Goal: Information Seeking & Learning: Check status

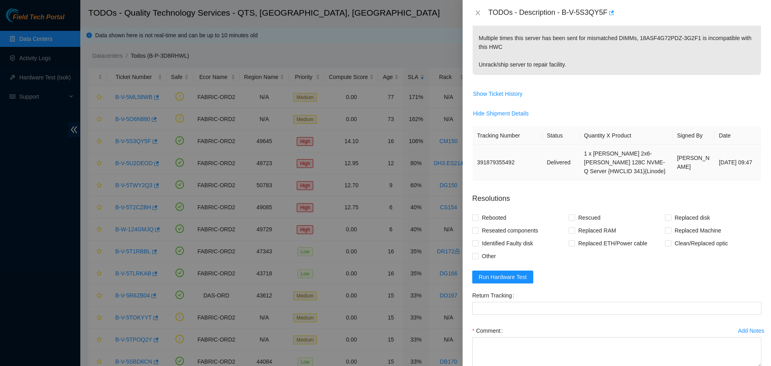
scroll to position [177, 0]
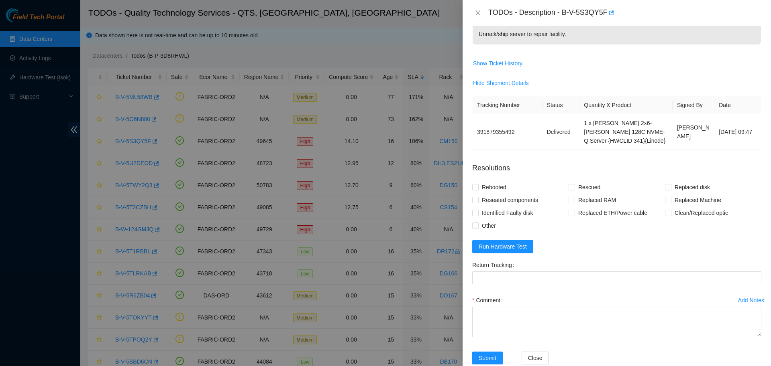
click at [745, 298] on div "Add Notes" at bounding box center [751, 301] width 26 height 6
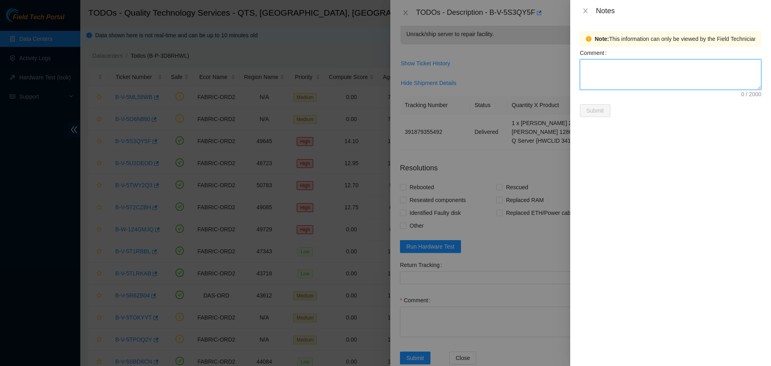
click at [688, 84] on textarea "Comment" at bounding box center [670, 74] width 181 height 31
type textarea "Server unpacked and brought to DH2"
click at [590, 117] on button "Submit" at bounding box center [595, 110] width 31 height 13
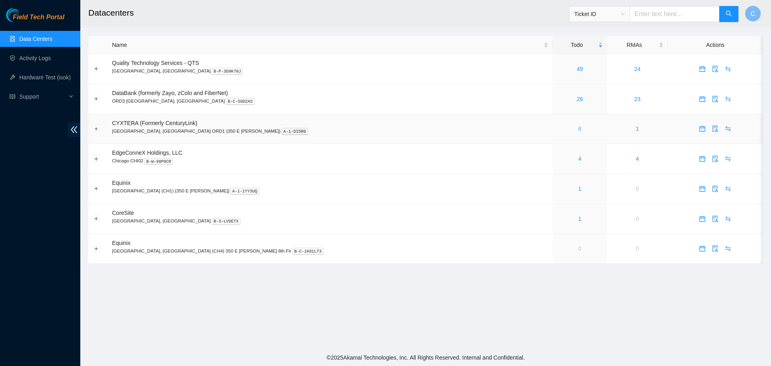
click at [578, 129] on link "6" at bounding box center [579, 129] width 3 height 6
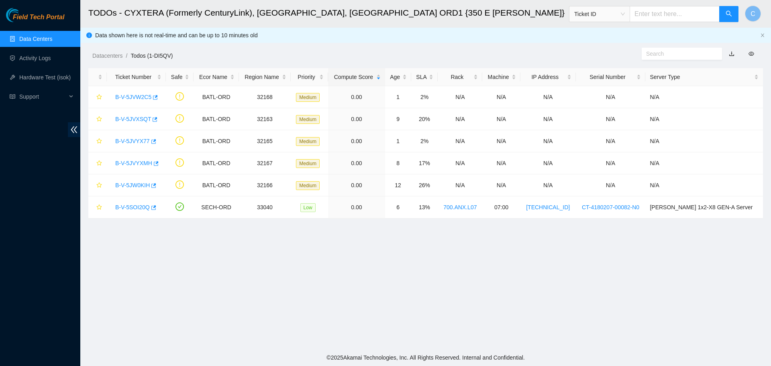
click at [47, 40] on link "Data Centers" at bounding box center [35, 39] width 33 height 6
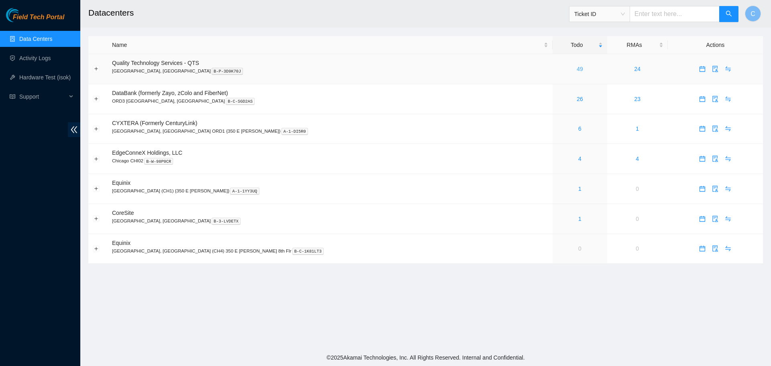
click at [576, 68] on link "49" at bounding box center [579, 69] width 6 height 6
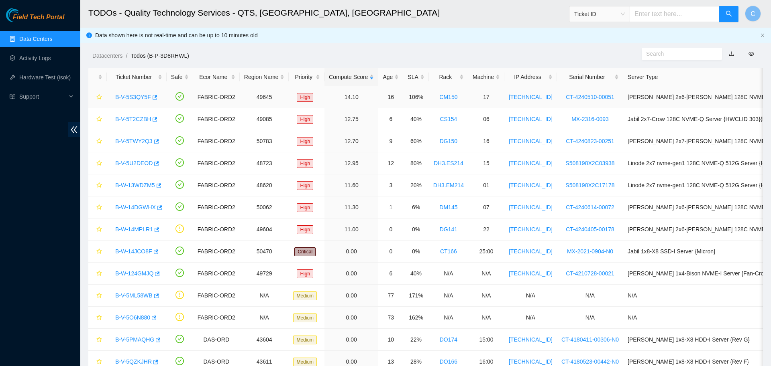
click at [139, 96] on link "B-V-5S3QY5F" at bounding box center [133, 97] width 36 height 6
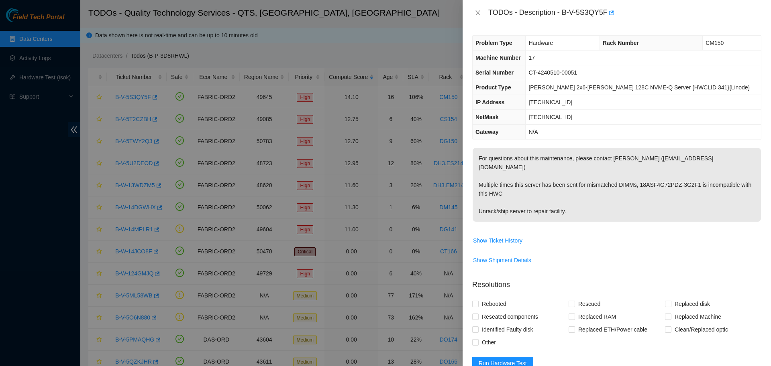
scroll to position [126, 0]
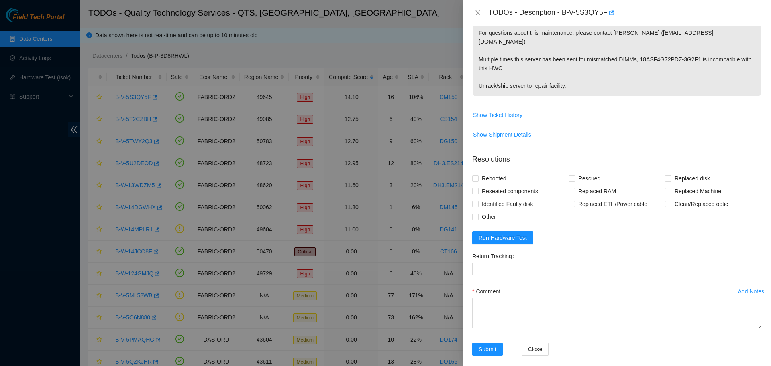
click at [742, 289] on div "Add Notes" at bounding box center [751, 292] width 26 height 6
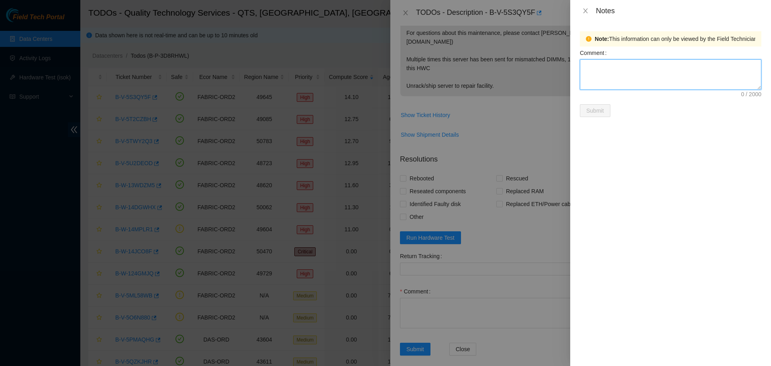
click at [615, 79] on textarea "Comment" at bounding box center [670, 74] width 181 height 31
click at [643, 64] on textarea "Server unpacked and brrought to DH2" at bounding box center [670, 74] width 181 height 31
type textarea "Server unpacked and brought to DH2"
click at [671, 114] on form "Comment Server unpacked and brought to DH2 Submit" at bounding box center [670, 82] width 181 height 71
click at [592, 108] on span "Submit" at bounding box center [595, 110] width 18 height 9
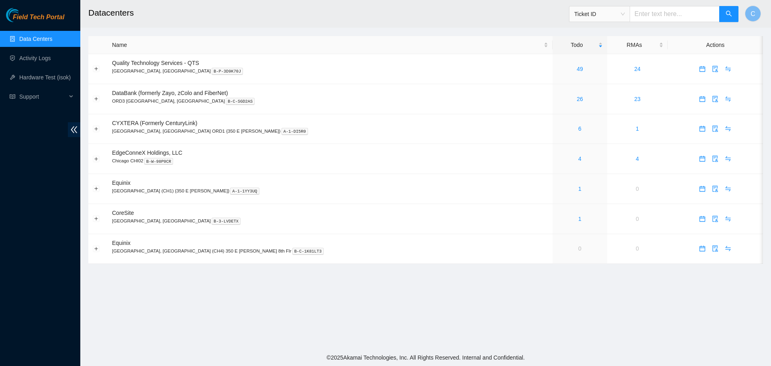
click at [612, 13] on span "Ticket ID" at bounding box center [599, 14] width 51 height 12
click at [598, 91] on div "Tracking Number" at bounding box center [605, 94] width 51 height 9
click at [658, 16] on input "text" at bounding box center [674, 14] width 90 height 16
paste input "9612018093642900249976"
type input "9612018093642900249976"
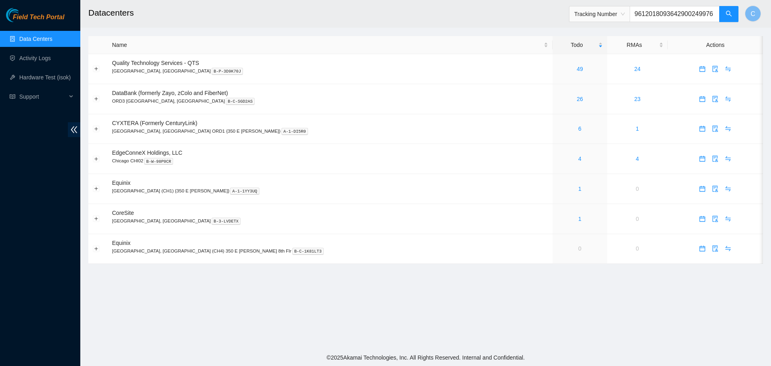
scroll to position [0, 2]
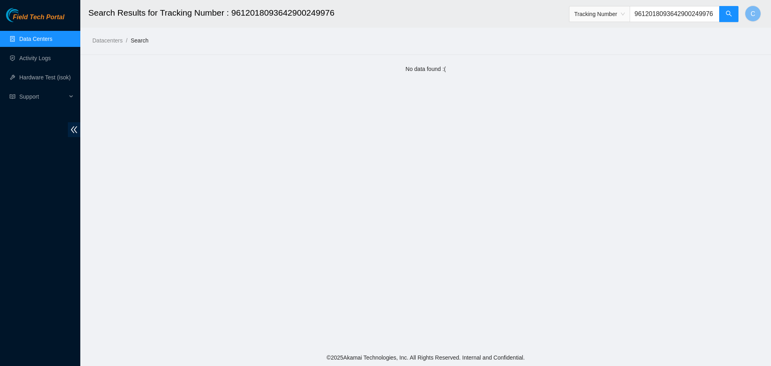
click at [657, 15] on input "9612018093642900249976" at bounding box center [674, 14] width 90 height 16
paste input "text"
click at [734, 14] on button "button" at bounding box center [728, 14] width 19 height 16
click at [649, 10] on input "642900249976" at bounding box center [674, 14] width 90 height 16
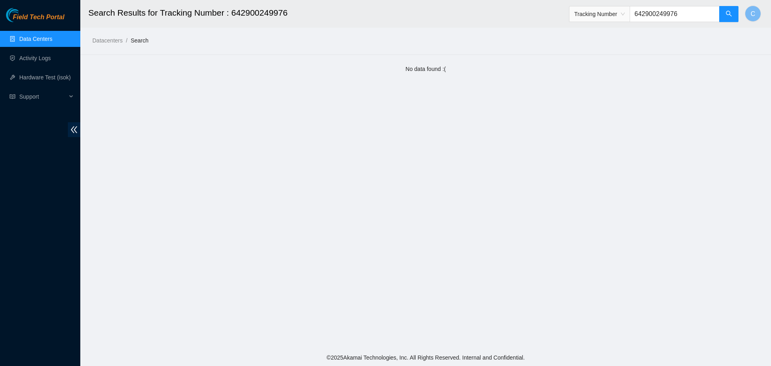
click at [649, 10] on input "642900249976" at bounding box center [674, 14] width 90 height 16
paste input "414739613209"
type input "414739613209"
click at [732, 20] on button "button" at bounding box center [728, 14] width 19 height 16
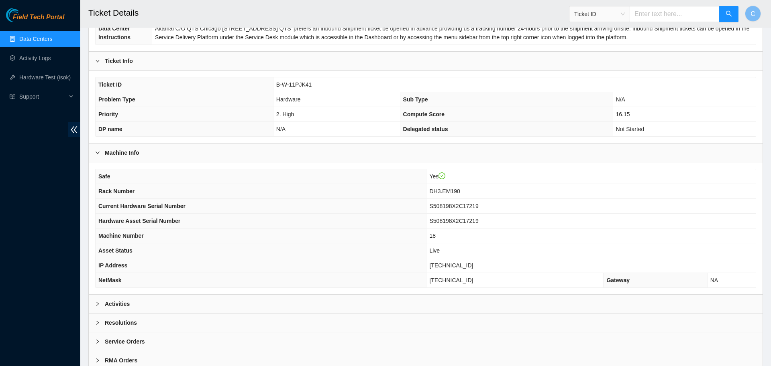
scroll to position [152, 0]
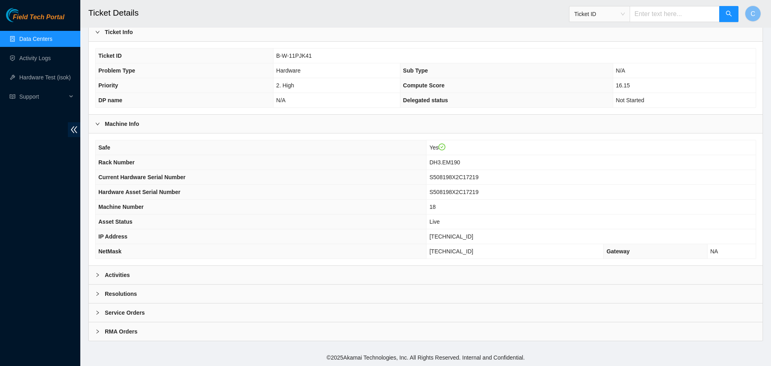
click at [169, 276] on div "Activities" at bounding box center [426, 275] width 674 height 18
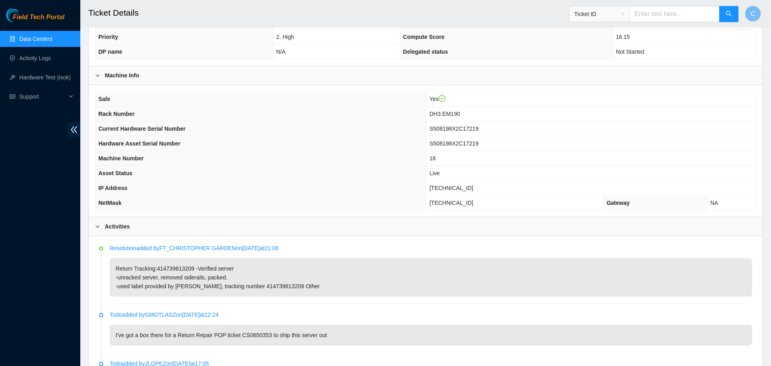
scroll to position [202, 0]
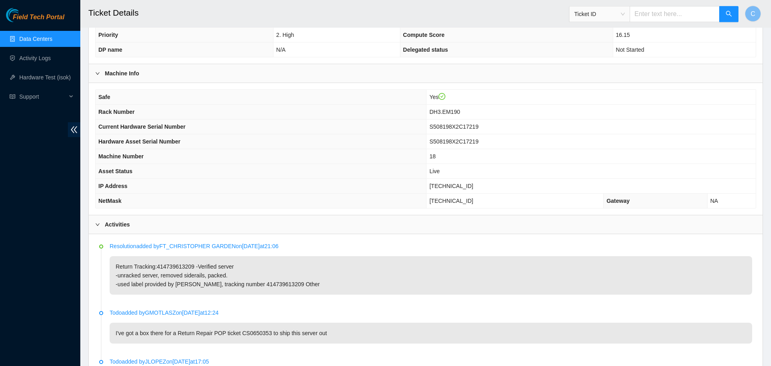
click at [473, 126] on span "S508198X2C17219" at bounding box center [453, 127] width 49 height 6
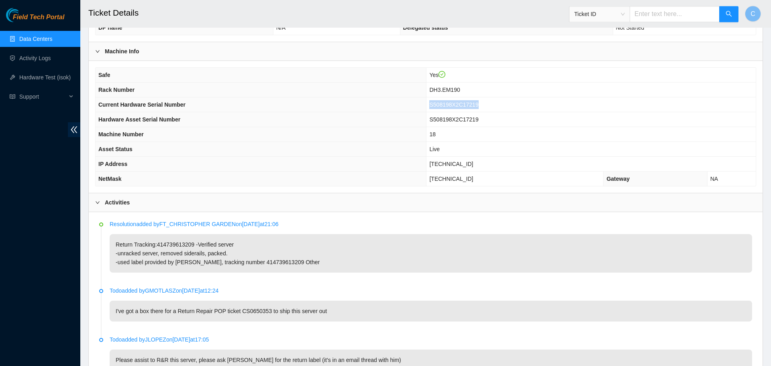
scroll to position [224, 0]
copy span "S508198X2C17219"
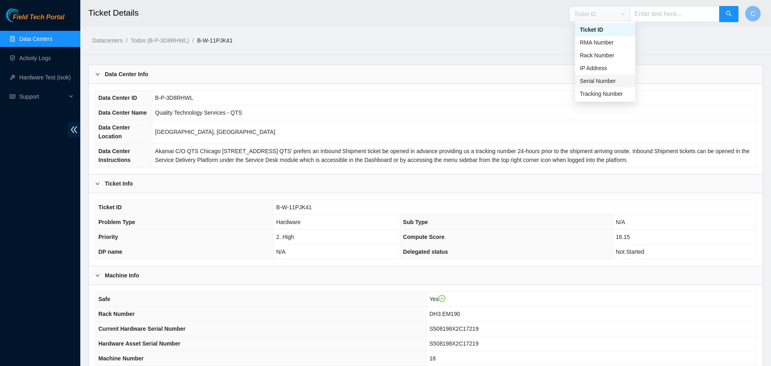
click at [593, 80] on div "Serial Number" at bounding box center [605, 81] width 51 height 9
click at [670, 12] on input "text" at bounding box center [674, 14] width 90 height 16
paste input "S508198X2C17219"
type input "S508198X2C17219"
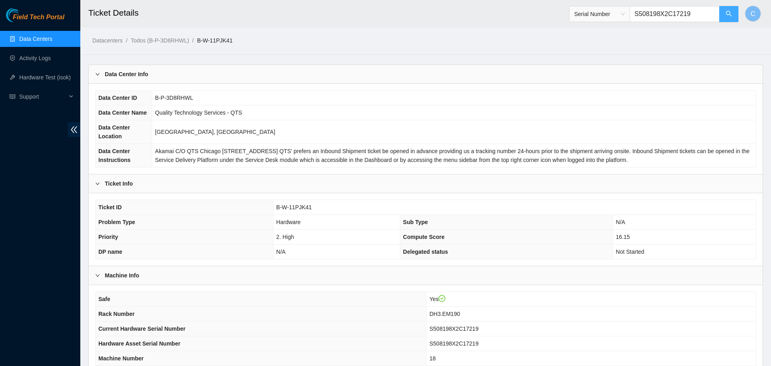
click at [731, 11] on icon "search" at bounding box center [728, 13] width 6 height 6
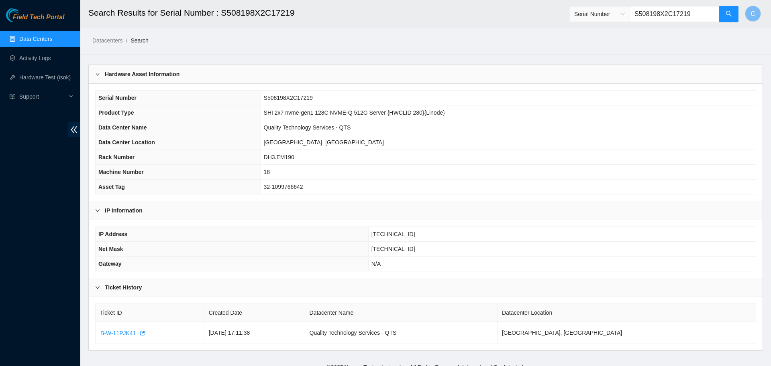
scroll to position [10, 0]
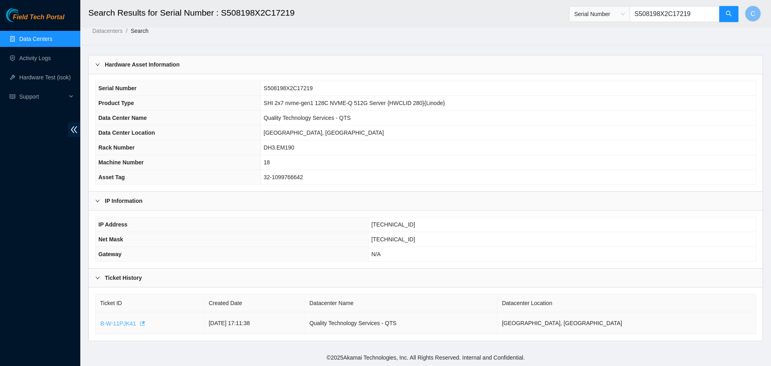
click at [115, 324] on span "B-W-11PJK41" at bounding box center [117, 324] width 35 height 9
click at [656, 14] on input "S508198X2C17219" at bounding box center [674, 14] width 90 height 16
click at [598, 13] on span "Serial Number" at bounding box center [599, 14] width 51 height 12
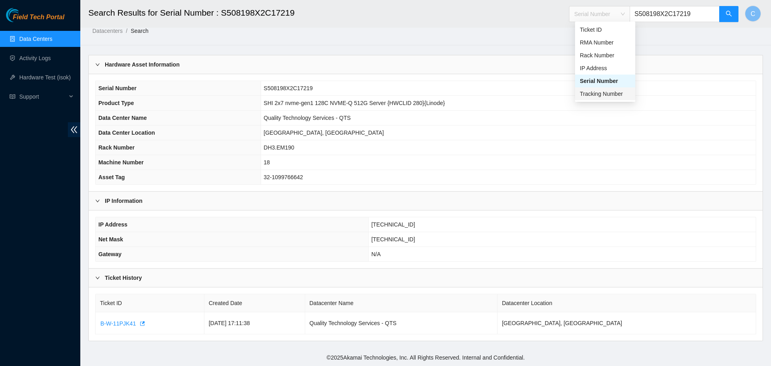
click at [605, 92] on div "Tracking Number" at bounding box center [605, 94] width 51 height 9
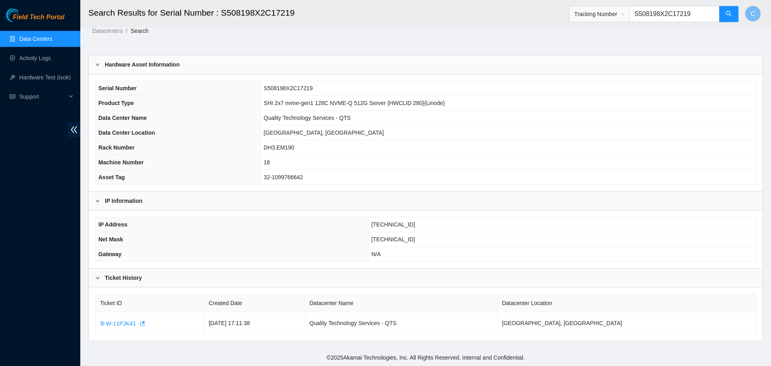
click at [663, 12] on input "S508198X2C17219" at bounding box center [674, 14] width 90 height 16
paste input "41473961320"
type input "414739613209"
click at [721, 13] on button "button" at bounding box center [728, 14] width 19 height 16
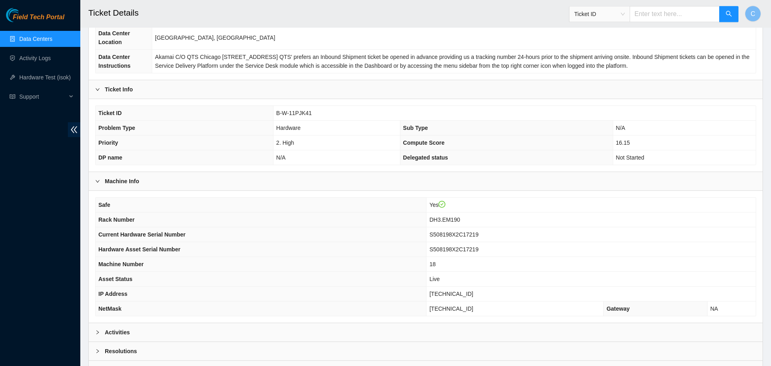
scroll to position [152, 0]
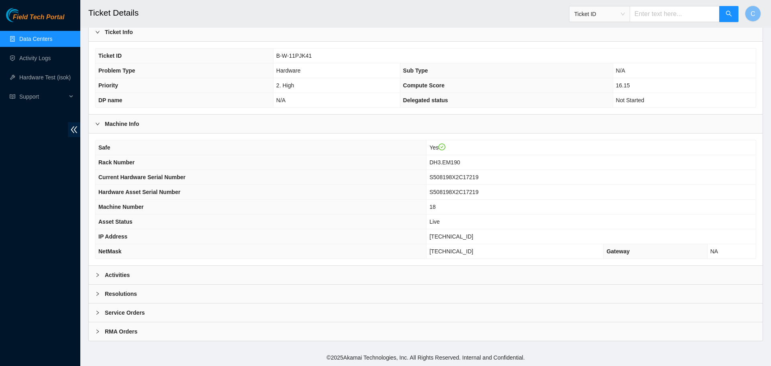
click at [168, 280] on div "Activities" at bounding box center [426, 275] width 674 height 18
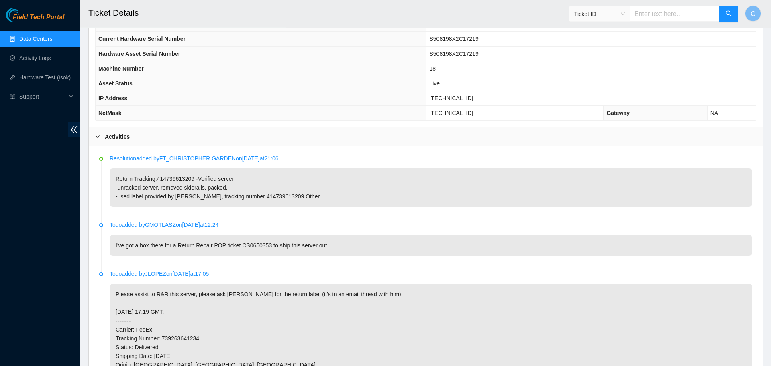
scroll to position [0, 0]
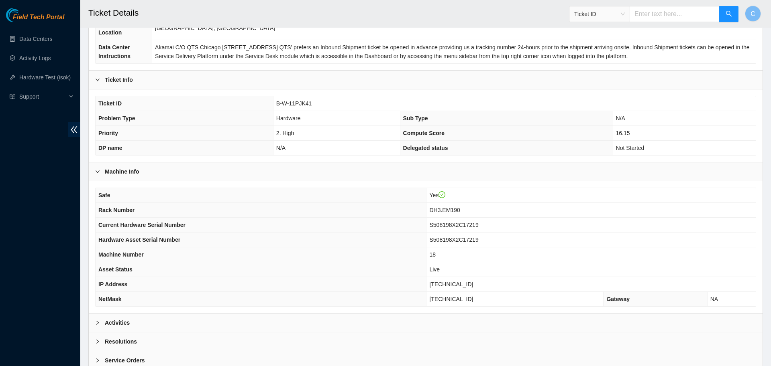
scroll to position [152, 0]
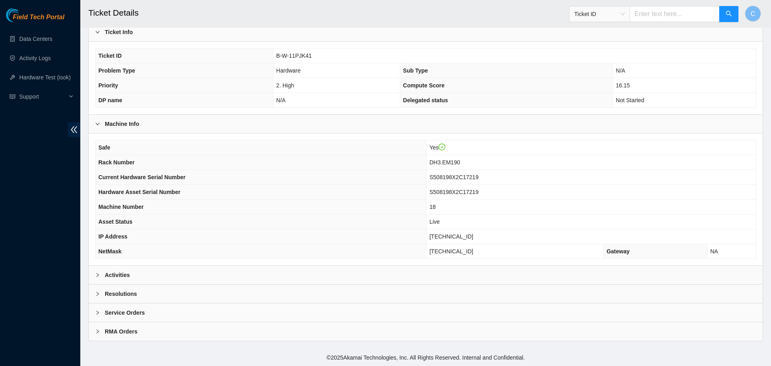
click at [238, 275] on div "Activities" at bounding box center [426, 275] width 674 height 18
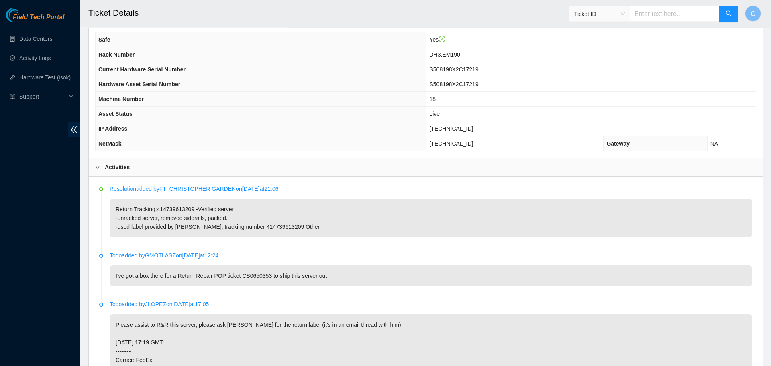
scroll to position [250, 0]
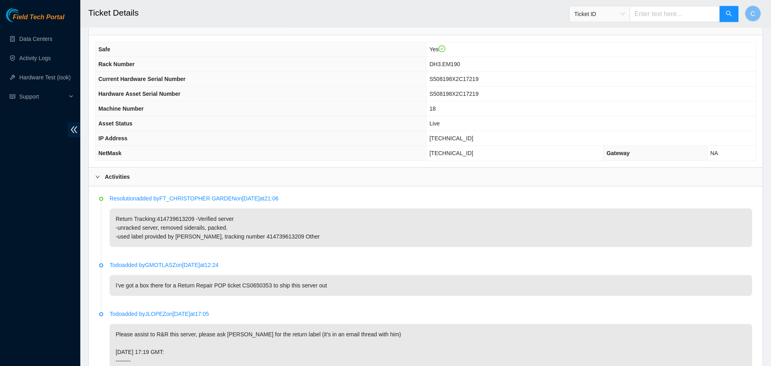
click at [617, 11] on span "Ticket ID" at bounding box center [599, 14] width 51 height 12
click at [623, 13] on span "Ticket ID" at bounding box center [599, 14] width 51 height 12
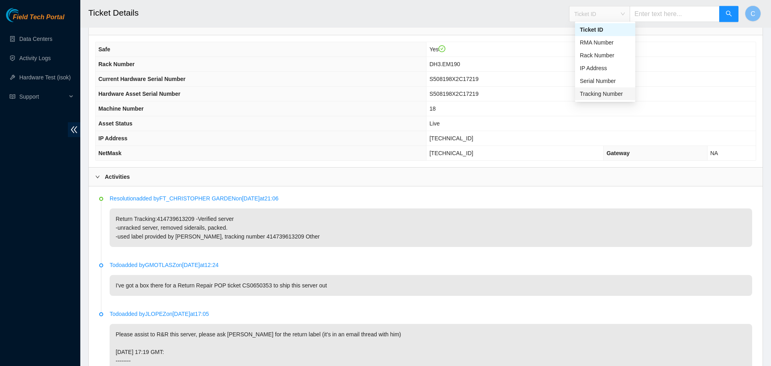
click at [601, 92] on div "Tracking Number" at bounding box center [605, 94] width 51 height 9
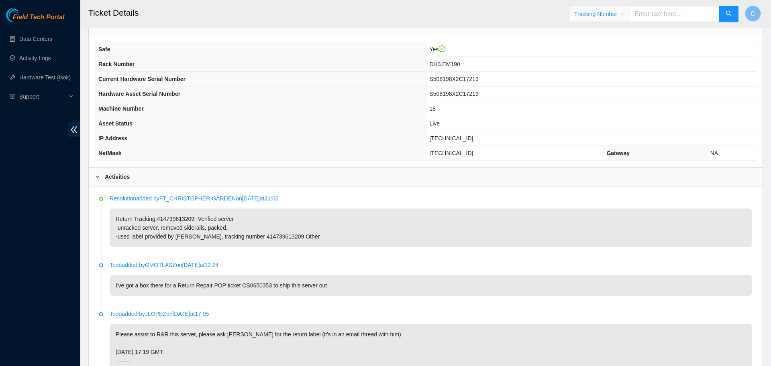
click at [657, 16] on input "text" at bounding box center [674, 14] width 90 height 16
paste input "473665206450"
type input "473665206450"
click at [728, 12] on icon "search" at bounding box center [728, 13] width 6 height 6
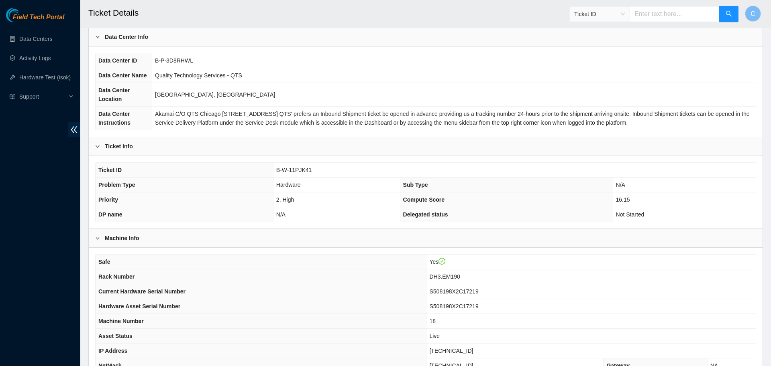
scroll to position [37, 0]
click at [666, 12] on input "text" at bounding box center [674, 14] width 90 height 16
paste input "B-V-5M9U5YB"
type input "B-V-5M9U5YB"
click at [720, 14] on button "button" at bounding box center [728, 14] width 19 height 16
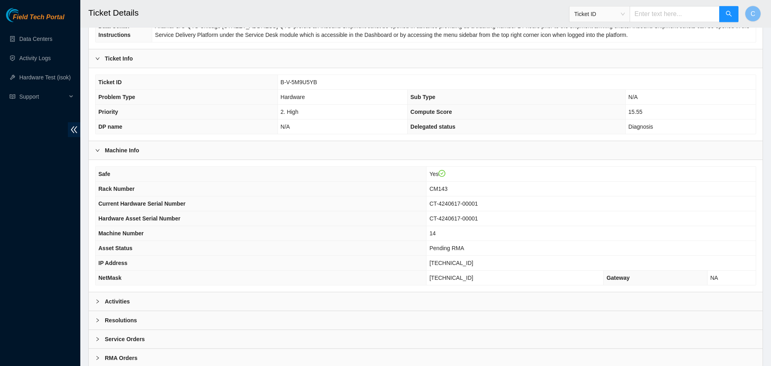
scroll to position [152, 0]
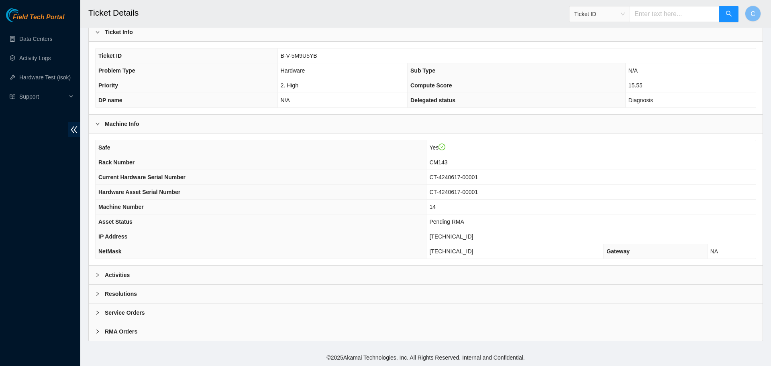
click at [114, 275] on b "Activities" at bounding box center [117, 275] width 25 height 9
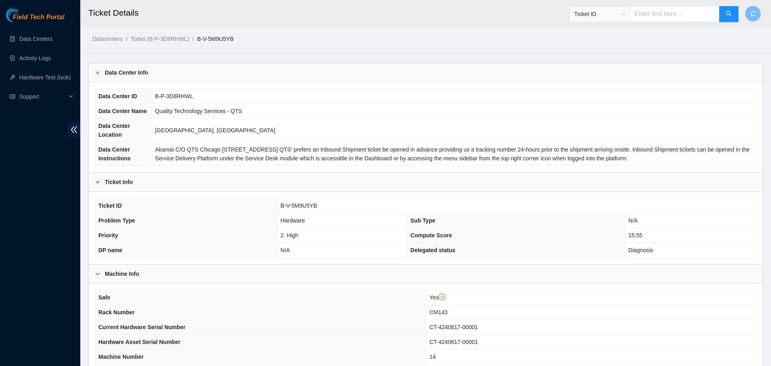
scroll to position [0, 0]
click at [295, 208] on span "B-V-5M9U5YB" at bounding box center [299, 207] width 37 height 6
click at [289, 207] on span "B-V-5M9U5YB" at bounding box center [299, 207] width 37 height 6
drag, startPoint x: 282, startPoint y: 207, endPoint x: 370, endPoint y: 208, distance: 88.3
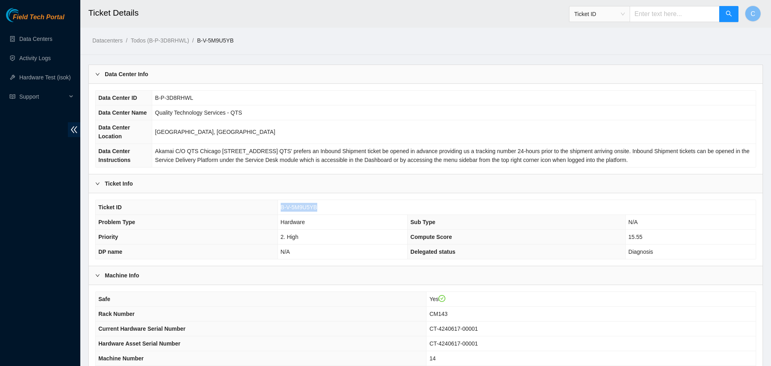
click at [370, 208] on td "B-V-5M9U5YB" at bounding box center [516, 207] width 478 height 15
copy span "B-V-5M9U5YB"
click at [619, 19] on span "Ticket ID" at bounding box center [599, 14] width 51 height 12
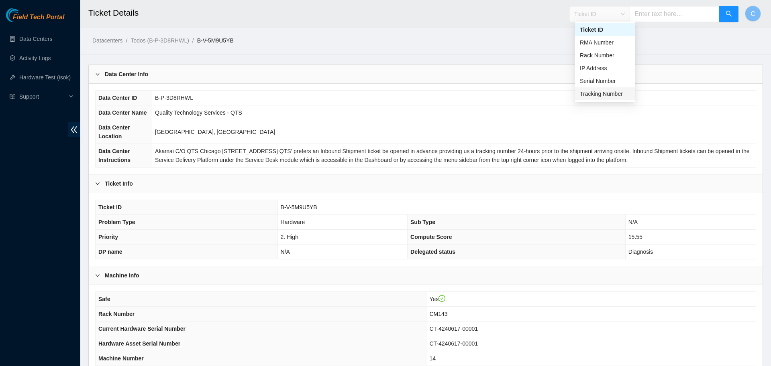
click at [604, 95] on div "Tracking Number" at bounding box center [605, 94] width 51 height 9
click at [655, 21] on input "text" at bounding box center [674, 14] width 90 height 16
paste input "093642900249976"
type input "093642900249976"
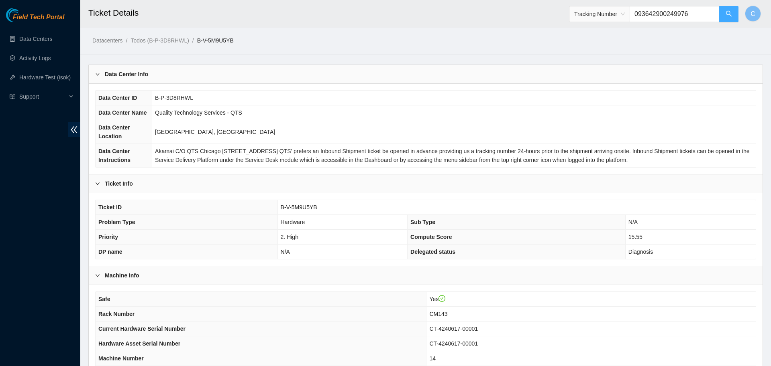
click at [737, 16] on button "button" at bounding box center [728, 14] width 19 height 16
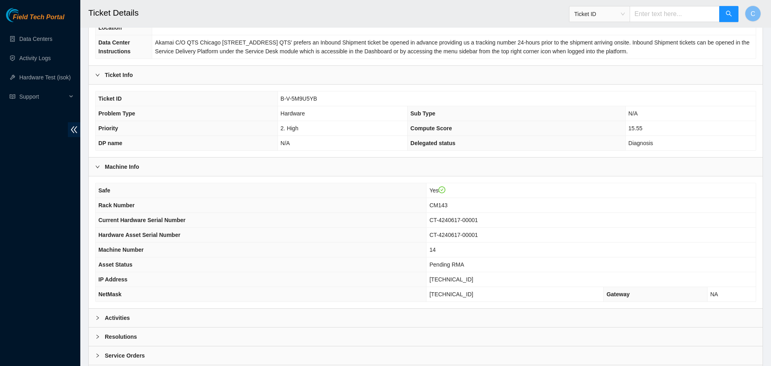
scroll to position [152, 0]
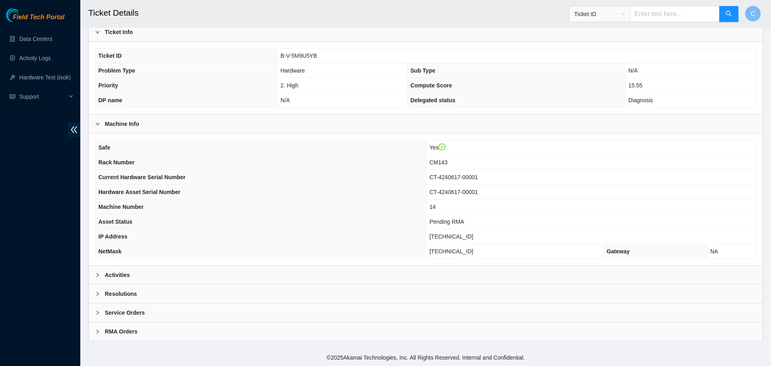
click at [225, 271] on div "Activities" at bounding box center [426, 275] width 674 height 18
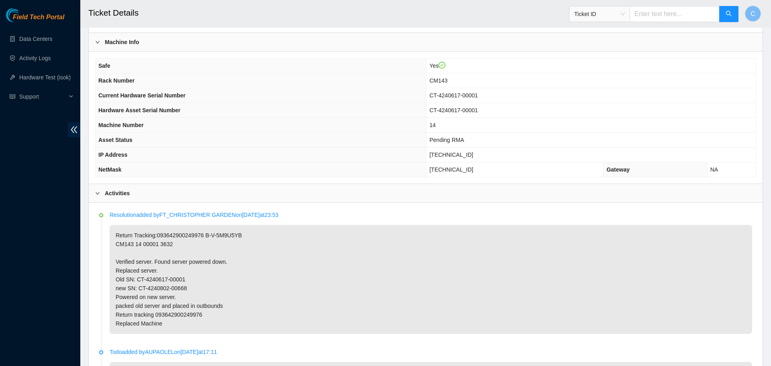
scroll to position [248, 0]
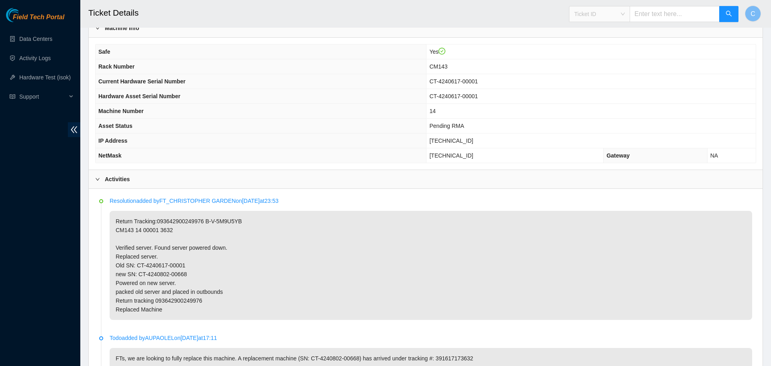
click at [625, 17] on span "Ticket ID" at bounding box center [599, 14] width 51 height 12
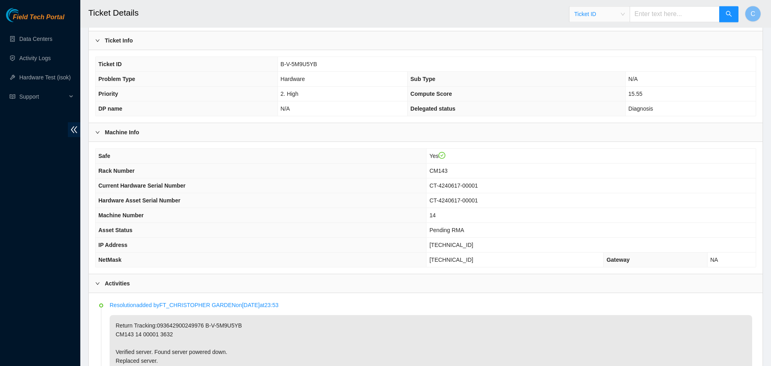
scroll to position [138, 0]
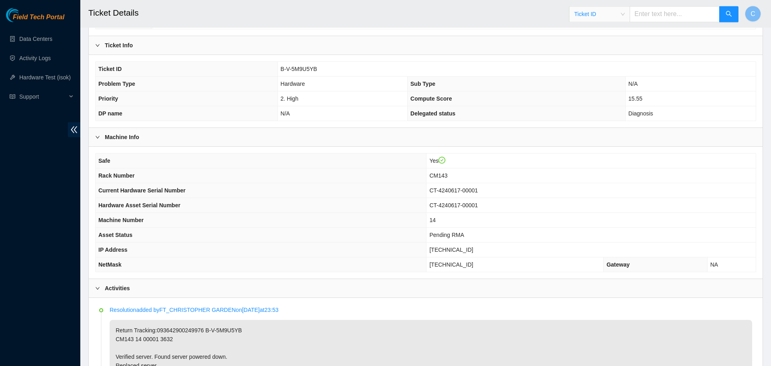
click at [307, 67] on span "B-V-5M9U5YB" at bounding box center [299, 69] width 37 height 6
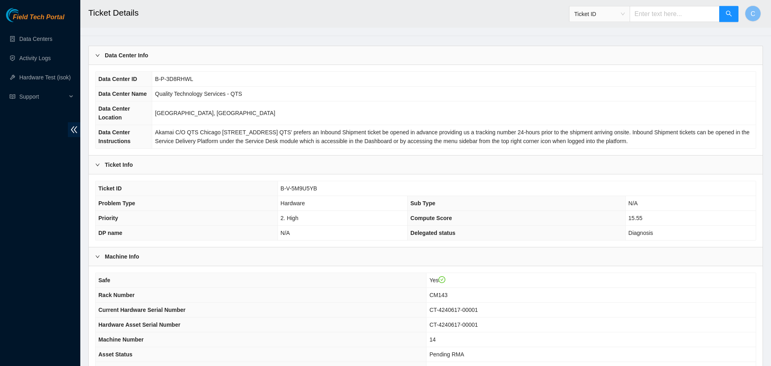
scroll to position [0, 0]
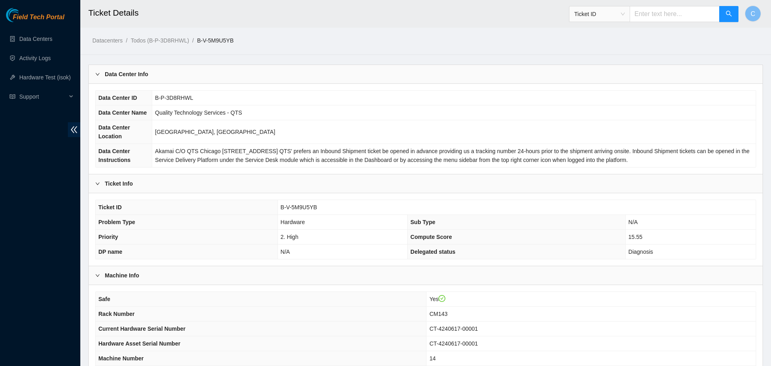
click at [615, 12] on span "Ticket ID" at bounding box center [599, 14] width 51 height 12
click at [594, 93] on div "Tracking Number" at bounding box center [605, 94] width 51 height 9
click at [659, 10] on input "text" at bounding box center [674, 14] width 90 height 16
paste input "473665206450"
type input "473665206450"
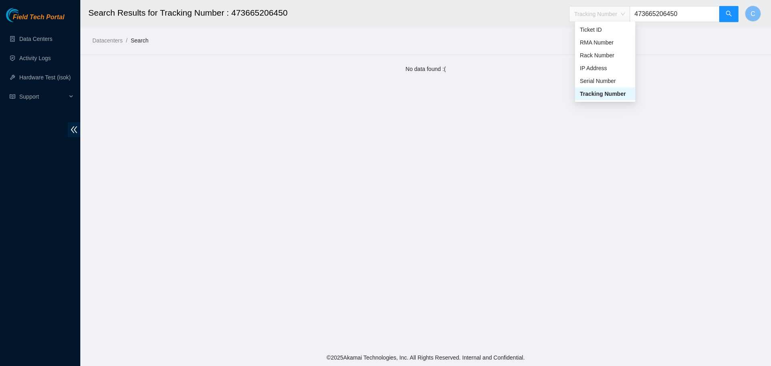
click at [620, 19] on span "Tracking Number" at bounding box center [599, 14] width 51 height 12
click at [618, 14] on span "Tracking Number" at bounding box center [599, 14] width 51 height 12
click at [605, 40] on div "RMA Number" at bounding box center [605, 42] width 51 height 9
click at [655, 14] on input "473665206450" at bounding box center [674, 14] width 90 height 16
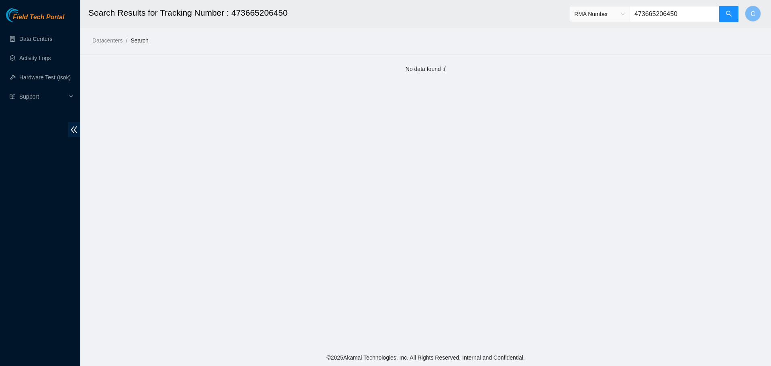
click at [655, 14] on input "473665206450" at bounding box center [674, 14] width 90 height 16
click at [623, 16] on span "RMA Number" at bounding box center [599, 14] width 51 height 12
click at [603, 28] on div "Ticket ID" at bounding box center [605, 29] width 51 height 9
click at [673, 14] on input "473665206450" at bounding box center [674, 14] width 90 height 16
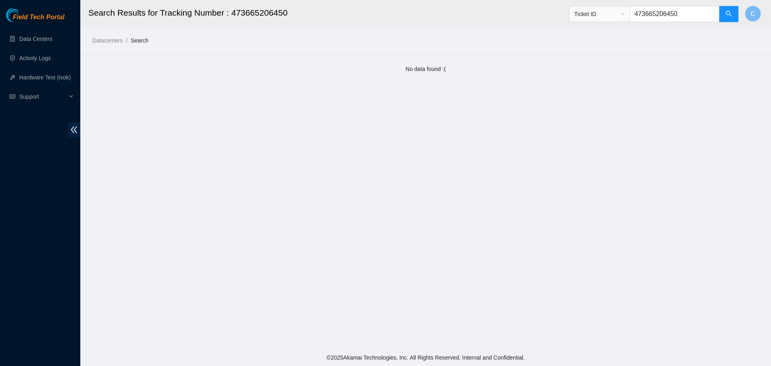
paste input "B-V-5M9U5YB"
type input "B-V-5M9U5YB"
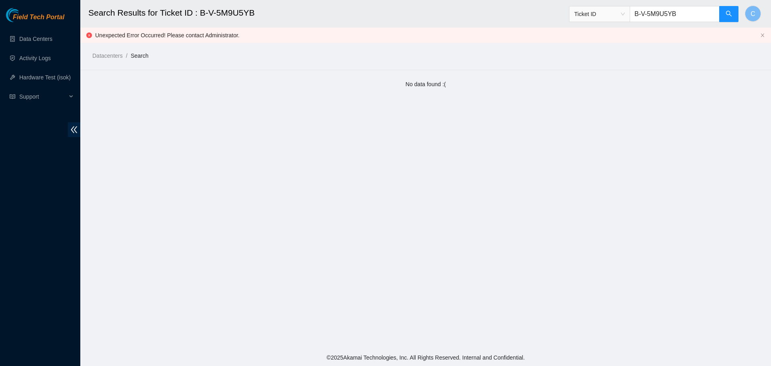
click at [668, 14] on input "B-V-5M9U5YB" at bounding box center [674, 14] width 90 height 16
click at [725, 14] on button "button" at bounding box center [728, 14] width 19 height 16
click at [726, 14] on icon "search" at bounding box center [728, 13] width 6 height 6
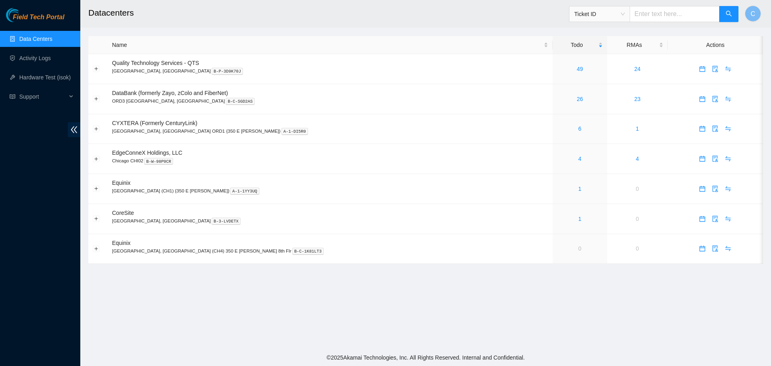
click at [651, 12] on input "text" at bounding box center [674, 14] width 90 height 16
paste input "B-V-5M9U5YB"
type input "B-V-5M9U5YB"
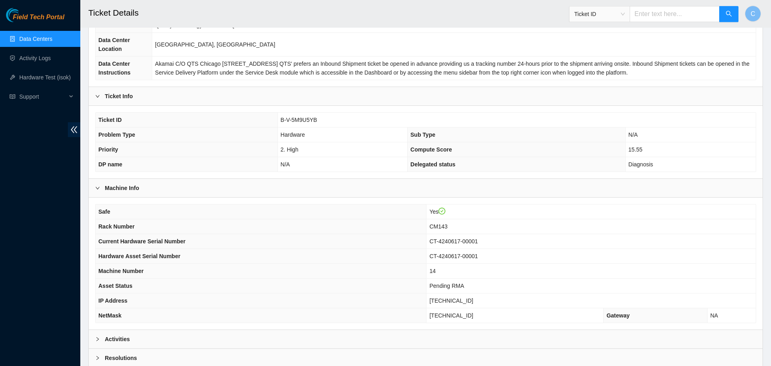
scroll to position [152, 0]
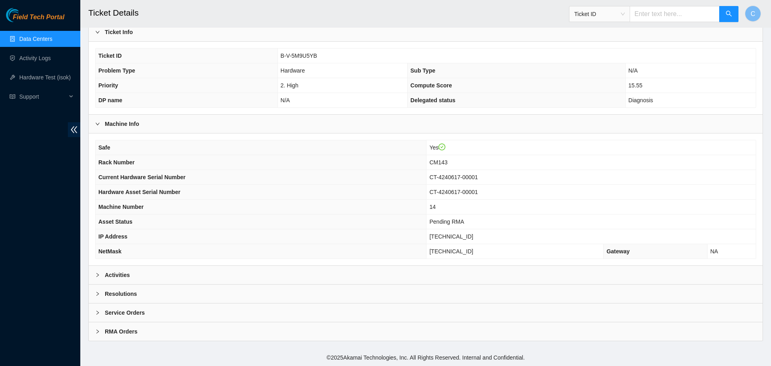
click at [159, 276] on div "Activities" at bounding box center [426, 275] width 674 height 18
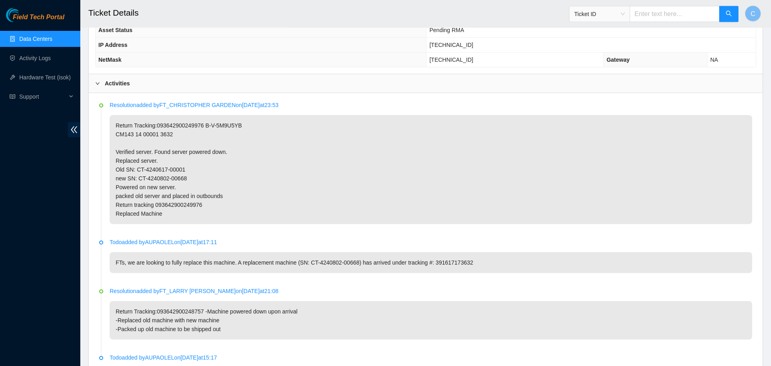
scroll to position [343, 0]
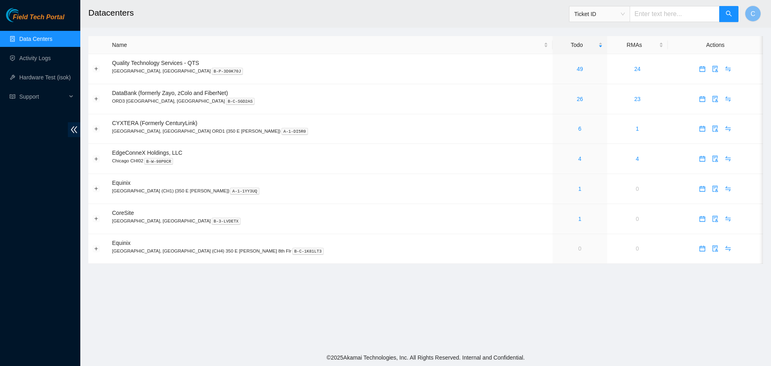
click at [621, 11] on span "Ticket ID" at bounding box center [599, 14] width 51 height 12
click at [653, 10] on input "text" at bounding box center [674, 14] width 90 height 16
paste input "B-V-5S1BG73"
type input "B-V-5S1BG73"
click at [732, 18] on button "button" at bounding box center [728, 14] width 19 height 16
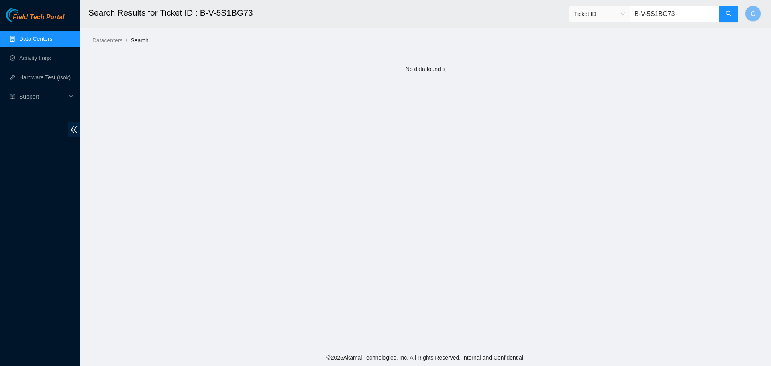
click at [670, 15] on input "B-V-5S1BG73" at bounding box center [674, 14] width 90 height 16
click at [734, 15] on button "button" at bounding box center [728, 14] width 19 height 16
click at [729, 16] on icon "search" at bounding box center [728, 13] width 6 height 6
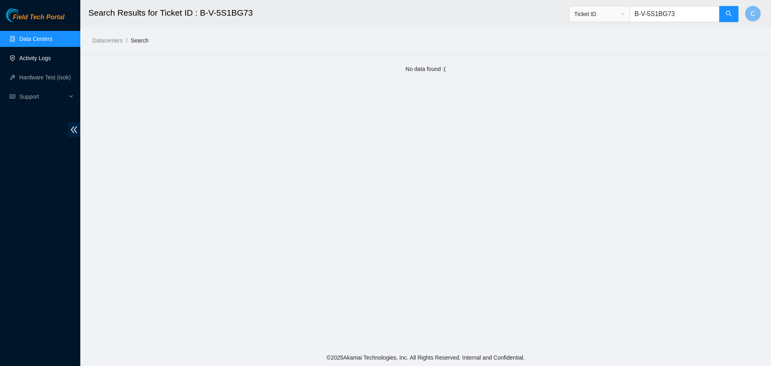
click at [36, 60] on link "Activity Logs" at bounding box center [35, 58] width 32 height 6
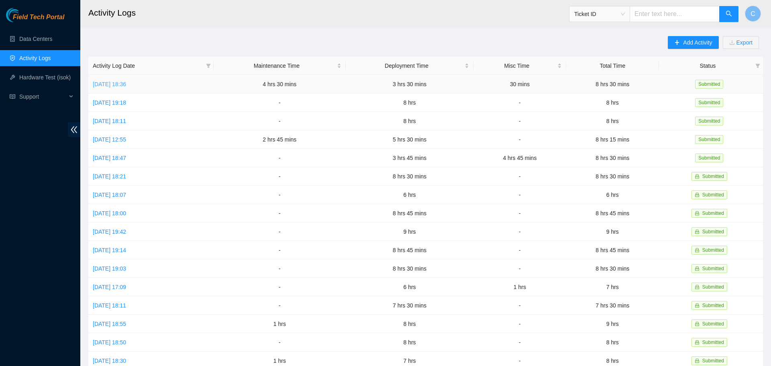
click at [123, 83] on link "[DATE] 18:36" at bounding box center [109, 84] width 33 height 6
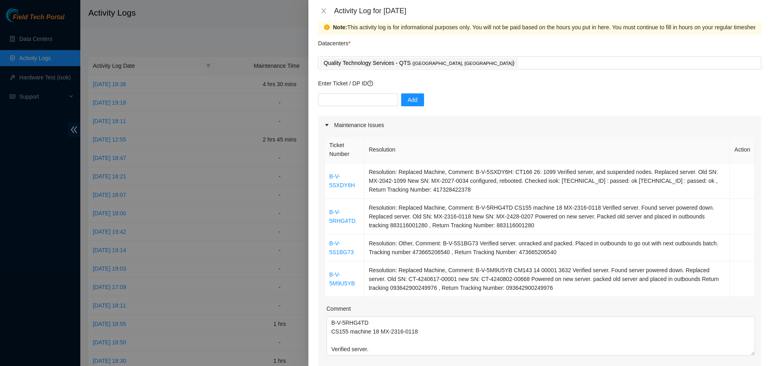
scroll to position [13, 0]
click at [352, 249] on link "B-V-5S1BG73" at bounding box center [341, 246] width 24 height 15
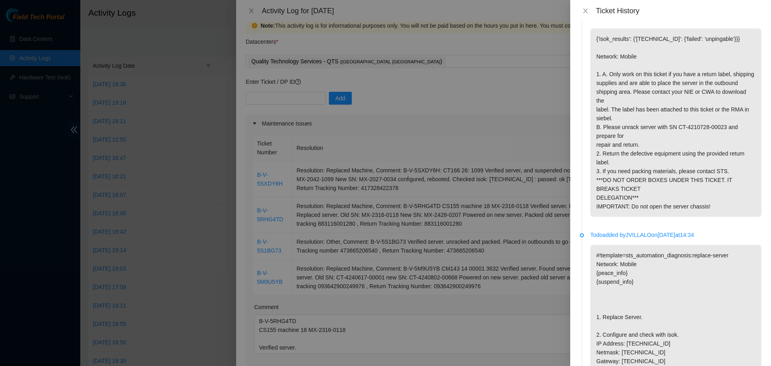
scroll to position [387, 0]
click at [582, 12] on icon "close" at bounding box center [585, 11] width 6 height 6
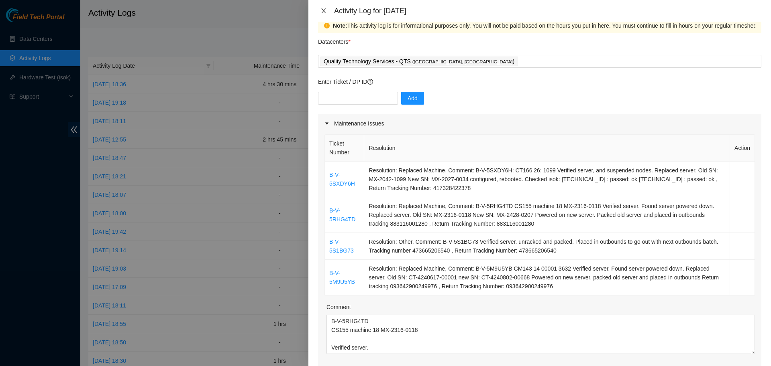
click at [324, 12] on icon "close" at bounding box center [323, 11] width 6 height 6
